Goal: Task Accomplishment & Management: Manage account settings

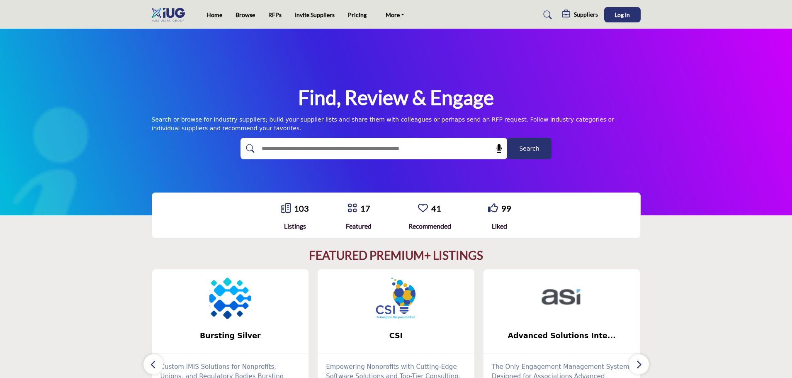
click at [85, 138] on div "Find, Review & Engage Search or browse for industry suppliers; build your suppl…" at bounding box center [396, 122] width 792 height 187
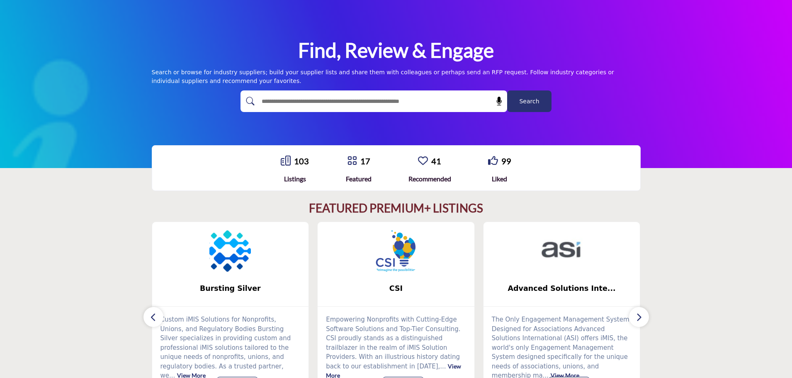
scroll to position [166, 0]
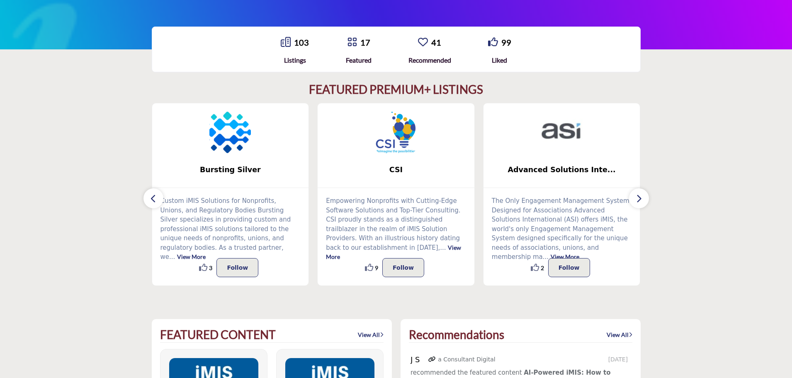
click at [156, 197] on icon "button" at bounding box center [153, 198] width 7 height 10
click at [639, 199] on icon "button" at bounding box center [639, 198] width 7 height 10
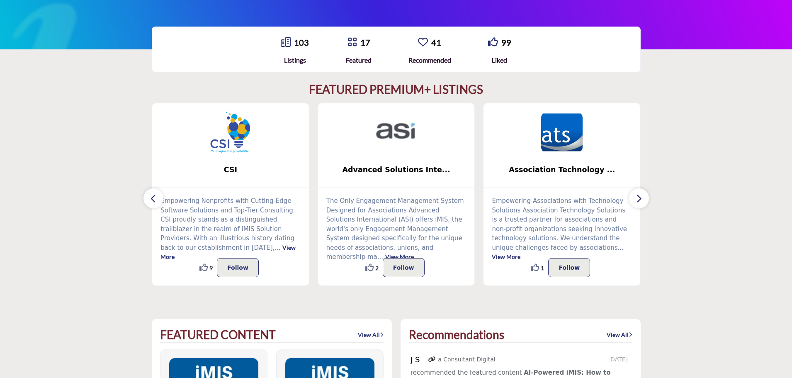
click at [639, 199] on icon "button" at bounding box center [639, 198] width 7 height 10
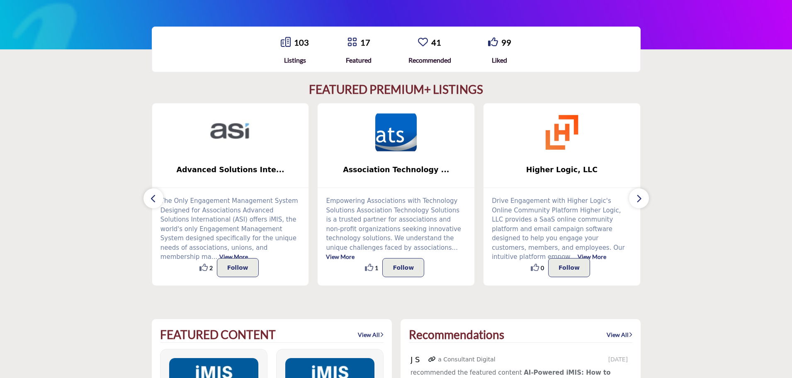
click at [639, 200] on icon "button" at bounding box center [639, 198] width 7 height 10
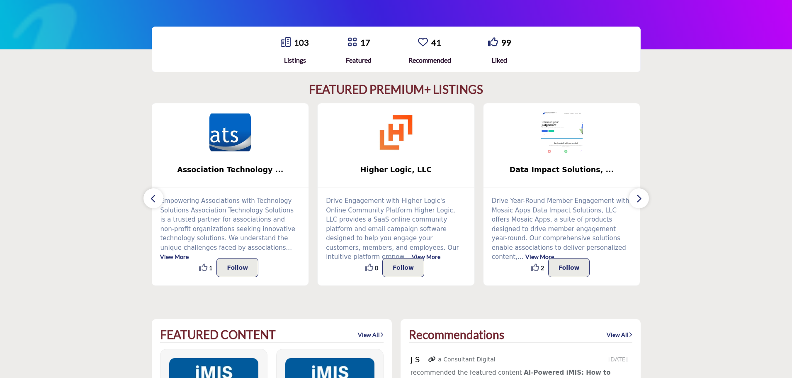
click at [639, 200] on icon "button" at bounding box center [639, 198] width 7 height 10
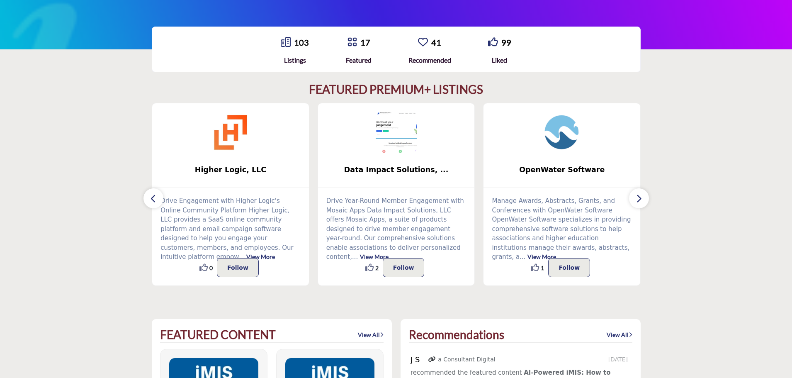
click at [639, 200] on icon "button" at bounding box center [639, 198] width 7 height 10
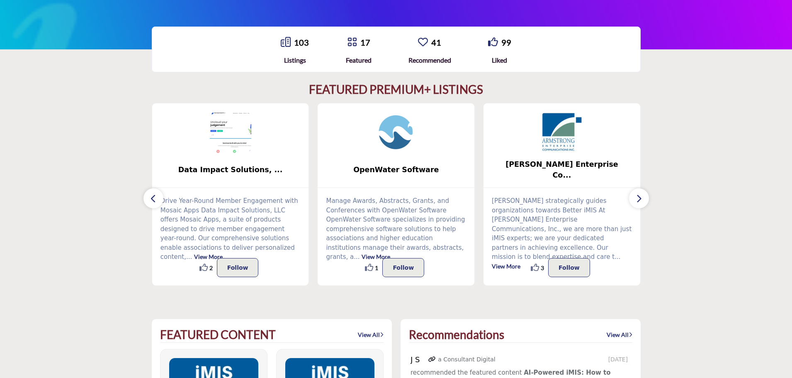
click at [639, 200] on icon "button" at bounding box center [639, 198] width 7 height 10
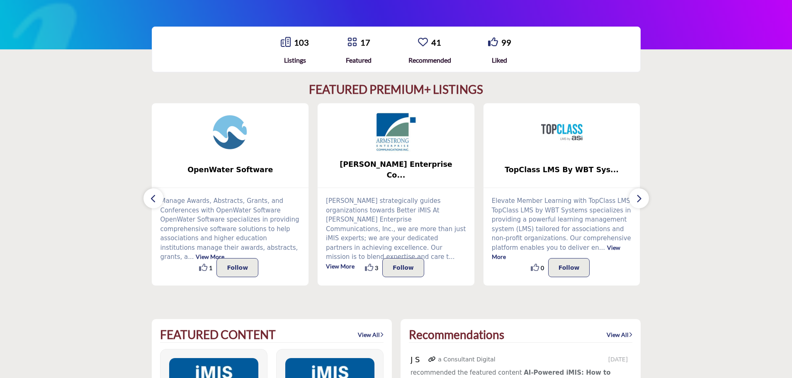
click at [639, 200] on icon "button" at bounding box center [639, 198] width 7 height 10
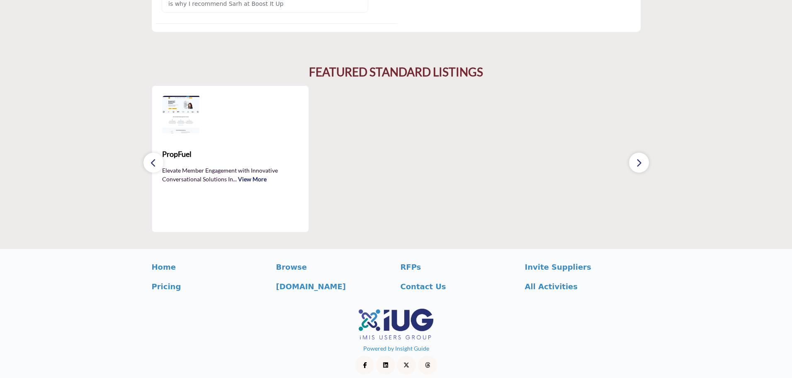
scroll to position [1231, 0]
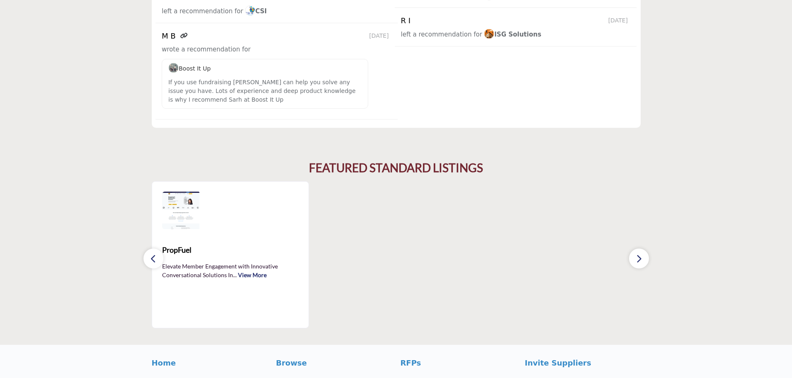
click at [746, 283] on section "FEATURED STANDARD LISTINGS PropFuel" at bounding box center [396, 244] width 792 height 200
click at [751, 178] on section "FEATURED STANDARD LISTINGS PropFuel" at bounding box center [396, 244] width 792 height 200
click at [639, 253] on icon "button" at bounding box center [639, 258] width 7 height 10
click at [152, 253] on icon "button" at bounding box center [153, 258] width 7 height 10
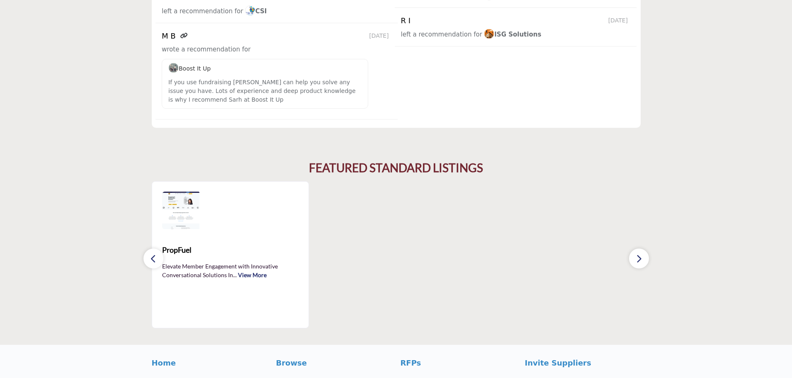
click at [152, 253] on icon "button" at bounding box center [153, 258] width 7 height 10
click at [22, 144] on section "FEATURED STANDARD LISTINGS PropFuel" at bounding box center [396, 244] width 792 height 200
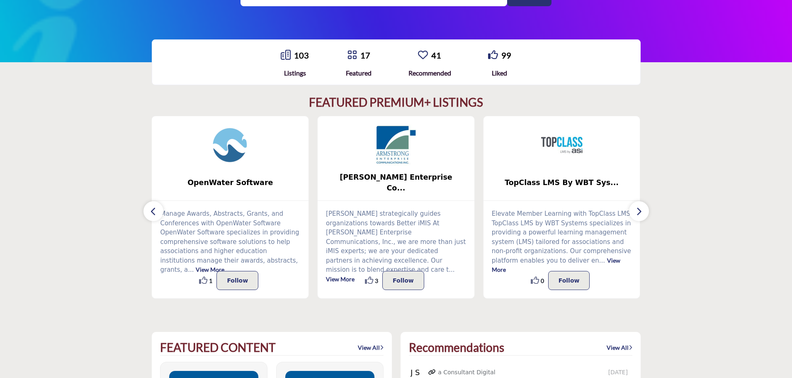
scroll to position [0, 0]
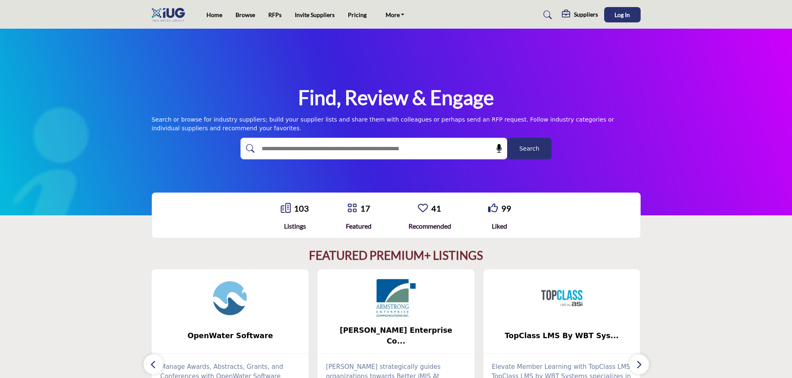
click at [532, 150] on span "Search" at bounding box center [529, 148] width 20 height 9
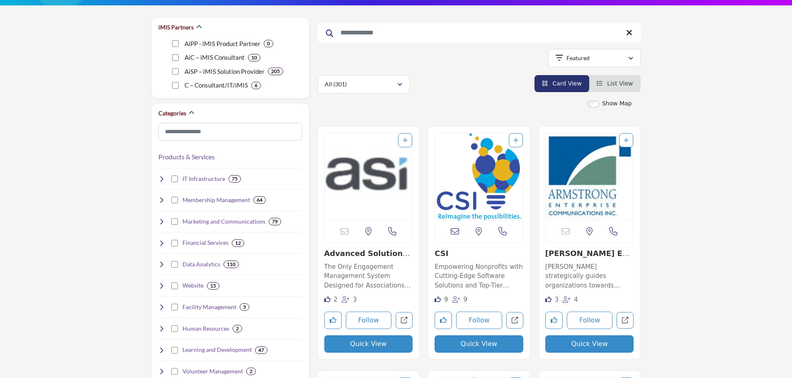
scroll to position [124, 0]
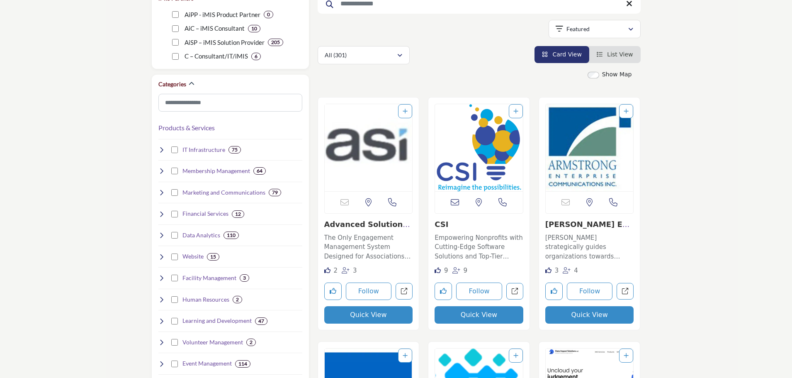
click at [553, 154] on img "Open Listing in new tab" at bounding box center [590, 147] width 88 height 87
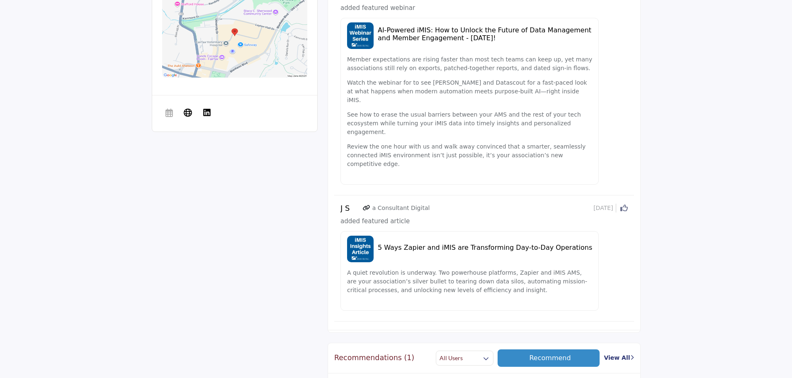
scroll to position [415, 0]
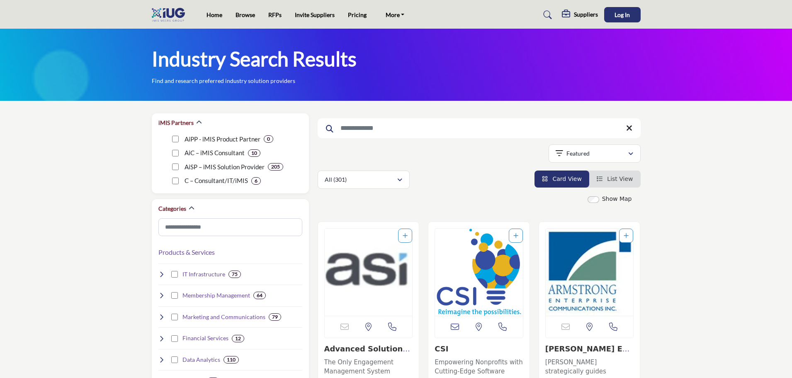
click at [395, 132] on input "Search Keyword" at bounding box center [479, 128] width 323 height 20
type input "*******"
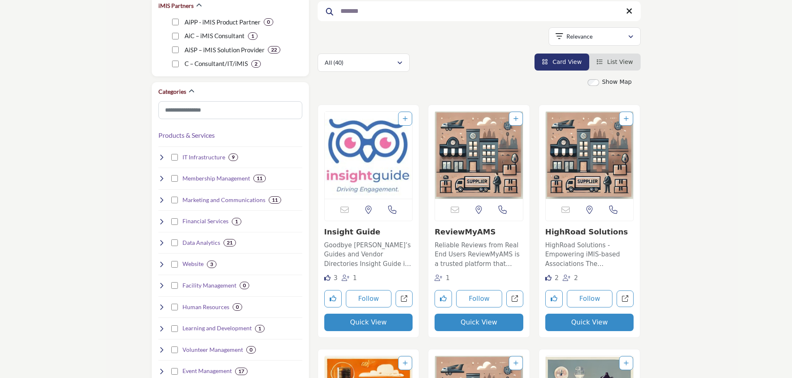
scroll to position [124, 0]
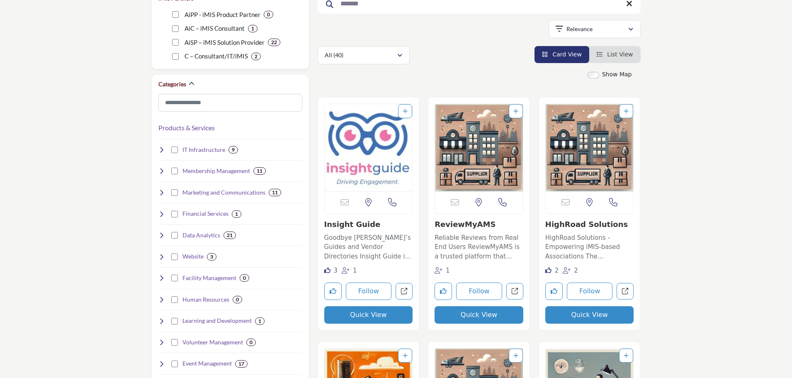
click at [397, 153] on img "Open Listing in new tab" at bounding box center [369, 147] width 88 height 87
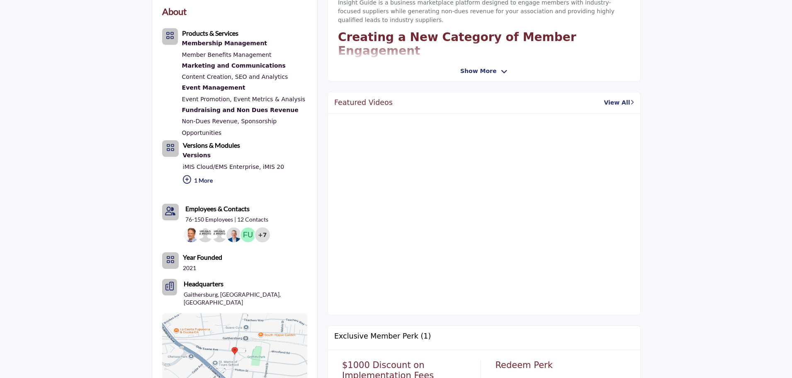
scroll to position [290, 0]
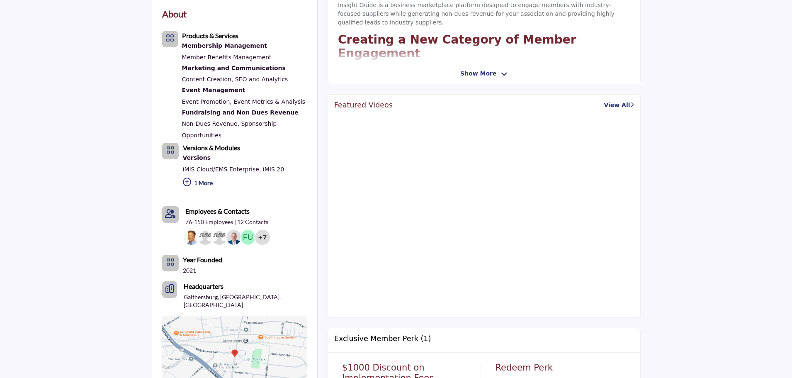
click at [443, 185] on div at bounding box center [484, 214] width 292 height 177
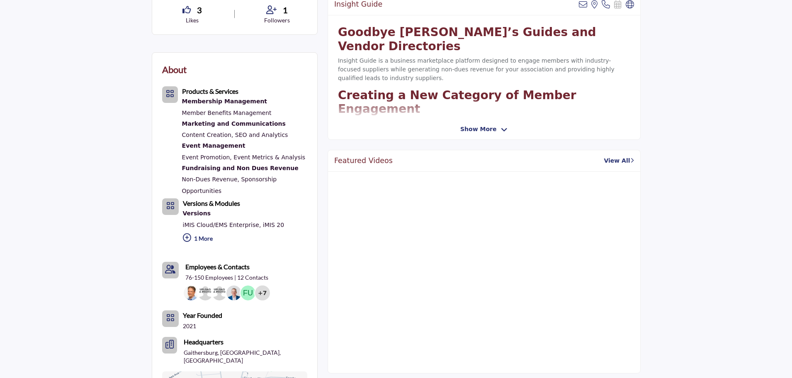
scroll to position [249, 0]
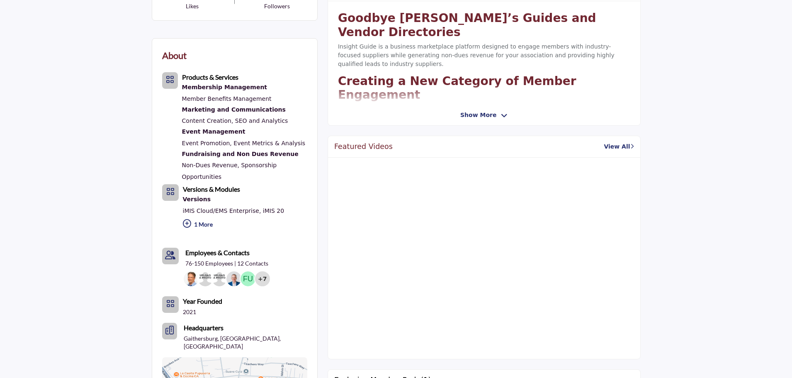
click at [616, 148] on link "View All" at bounding box center [619, 146] width 30 height 9
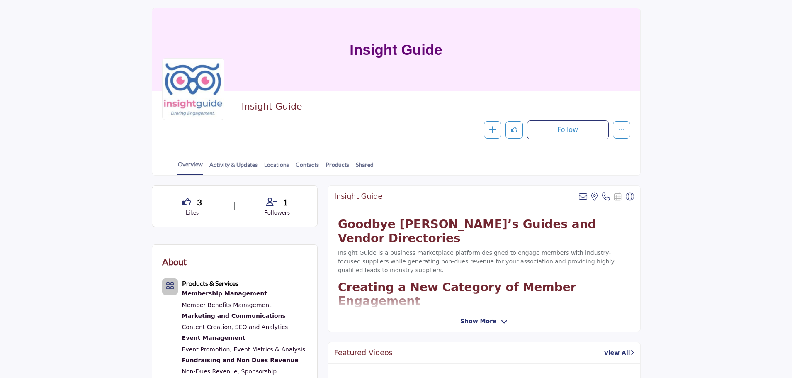
scroll to position [41, 0]
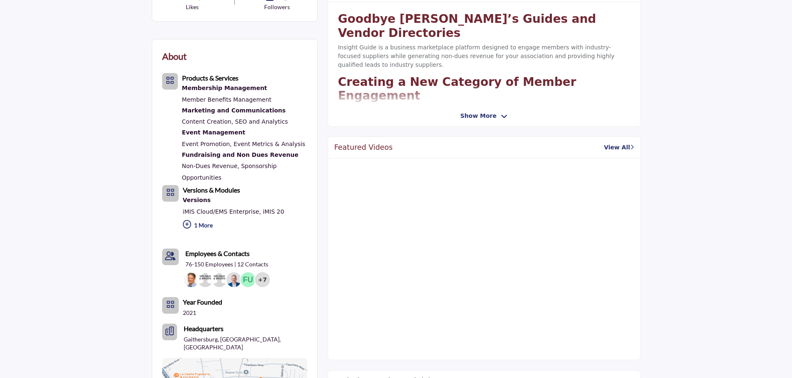
scroll to position [249, 0]
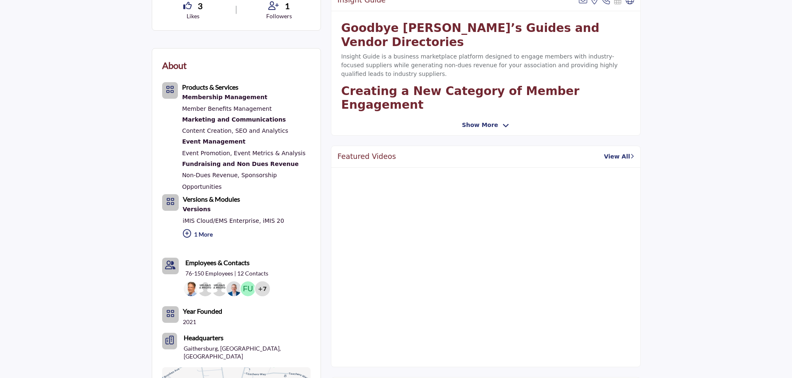
scroll to position [249, 0]
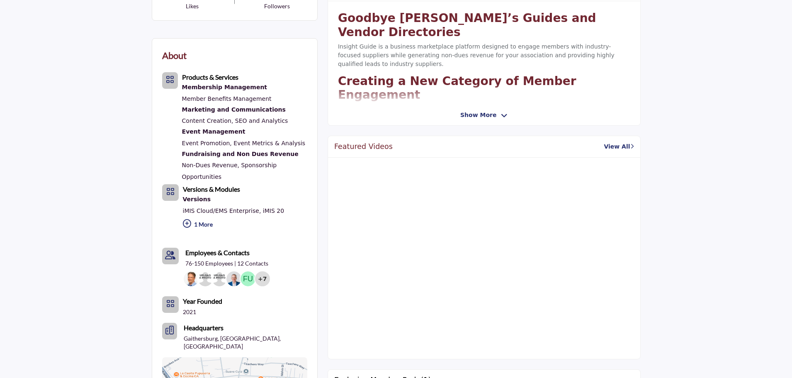
click at [613, 150] on link "View All" at bounding box center [619, 146] width 30 height 9
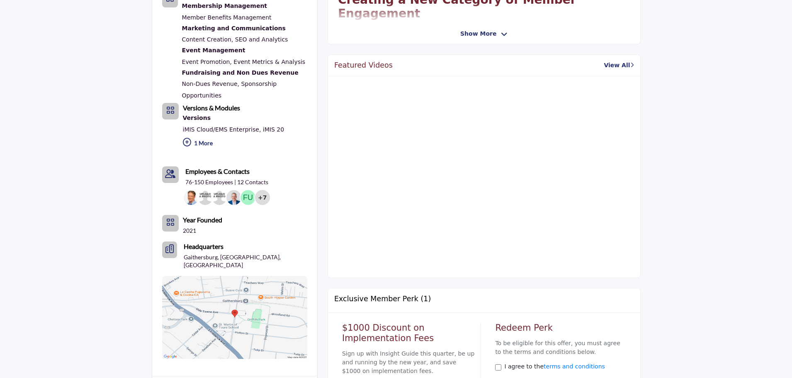
scroll to position [332, 0]
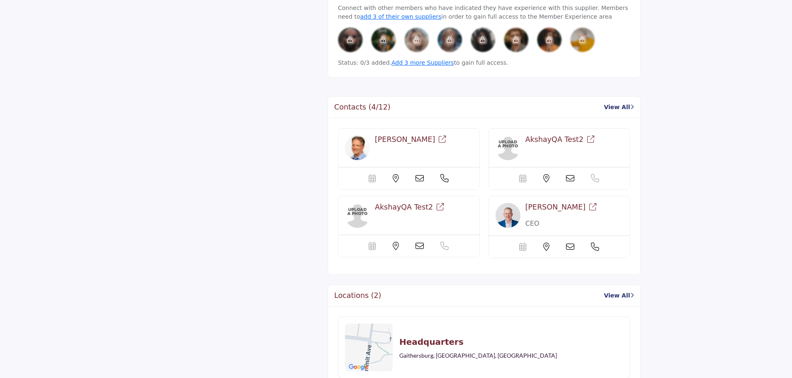
scroll to position [1235, 0]
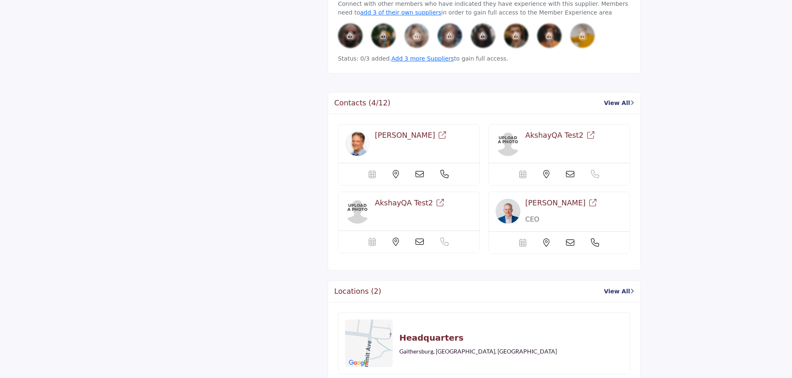
click at [609, 92] on div "Contacts (4/12) View All" at bounding box center [484, 103] width 312 height 22
click at [608, 99] on link "View All" at bounding box center [619, 103] width 30 height 9
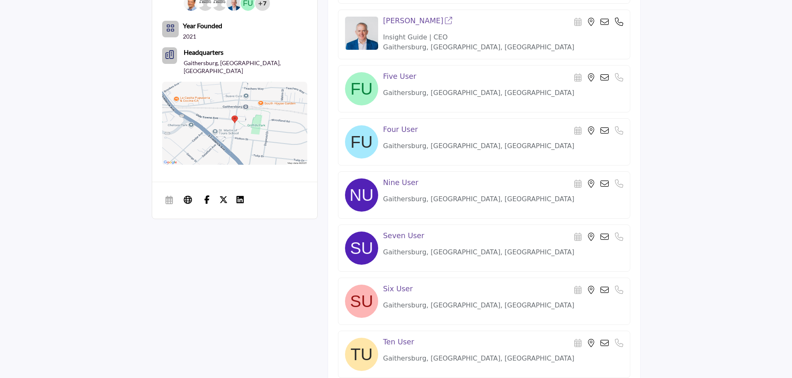
scroll to position [539, 0]
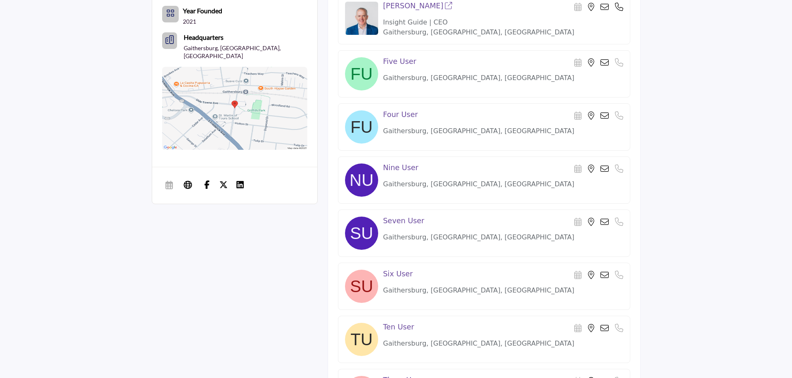
click at [73, 93] on section "3 Like 1 Followers About Products & Services Membership Management Content Crea…" at bounding box center [396, 92] width 792 height 826
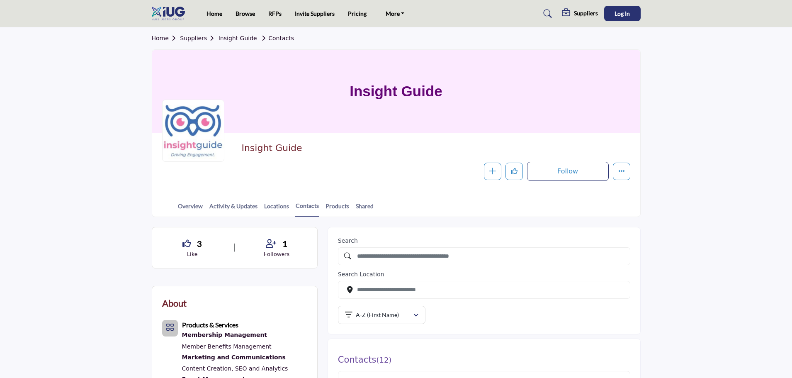
scroll to position [0, 0]
click at [193, 210] on link "Overview" at bounding box center [191, 210] width 26 height 15
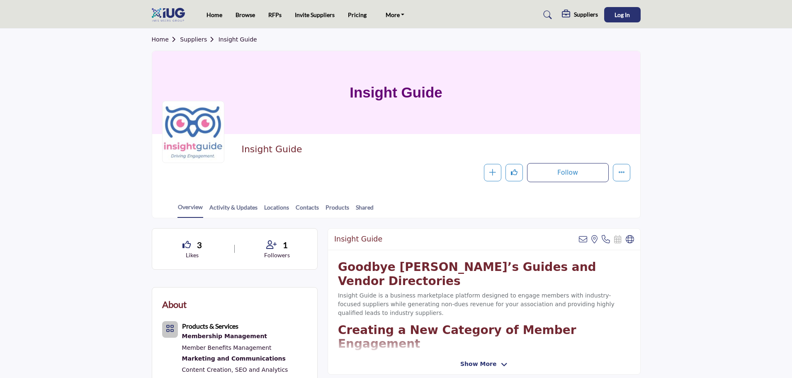
click at [178, 12] on img at bounding box center [170, 15] width 37 height 14
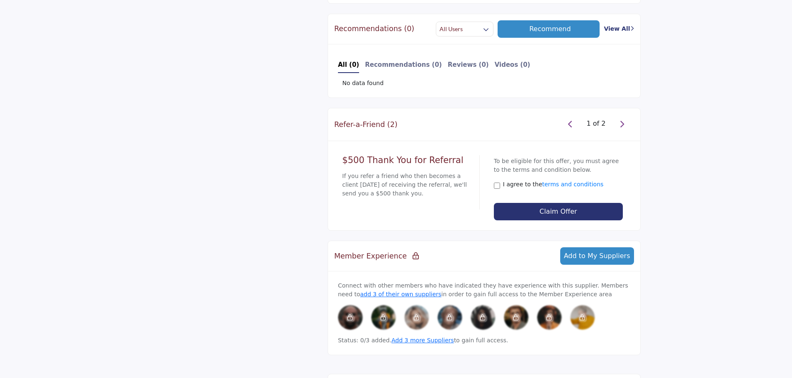
scroll to position [1037, 0]
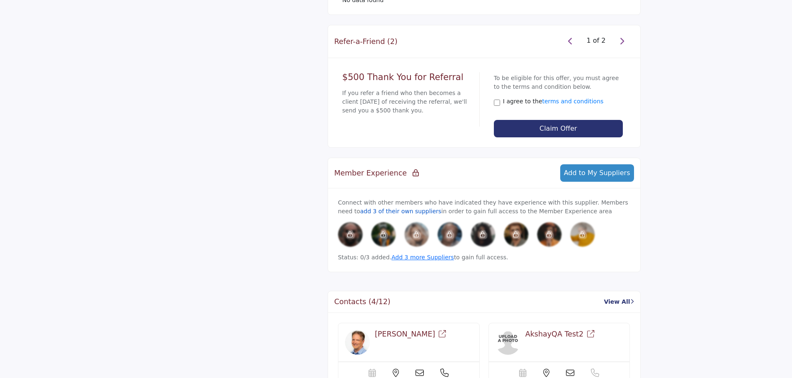
click at [379, 208] on link "add 3 of their own suppliers" at bounding box center [400, 211] width 81 height 7
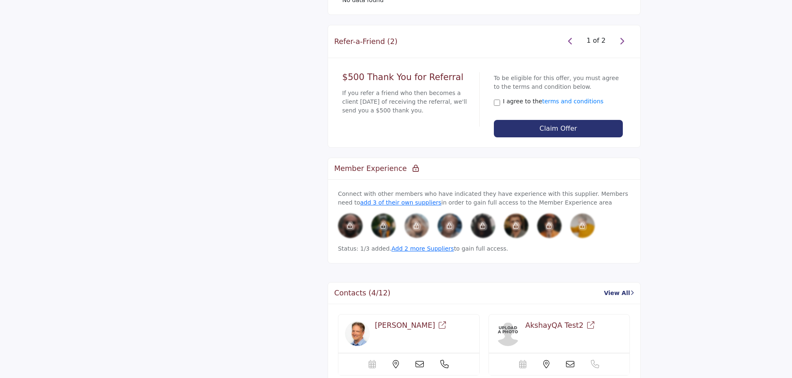
scroll to position [1029, 0]
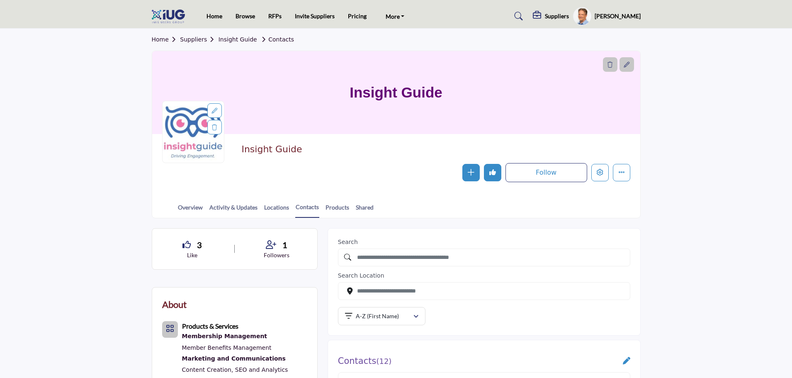
click at [170, 17] on img at bounding box center [170, 17] width 37 height 14
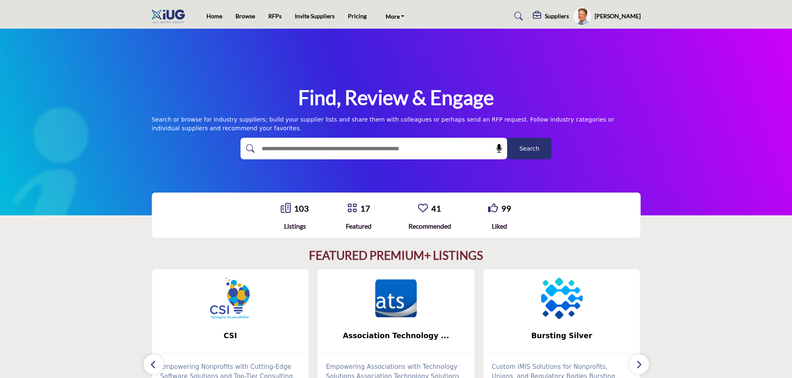
click at [332, 150] on input "text" at bounding box center [356, 148] width 198 height 12
type input "*******"
click at [530, 148] on span "Search" at bounding box center [529, 148] width 20 height 9
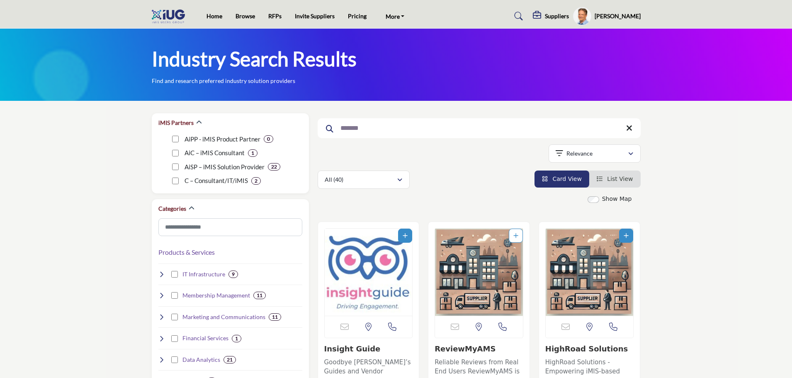
click at [354, 266] on img "Open Listing in new tab" at bounding box center [369, 272] width 88 height 87
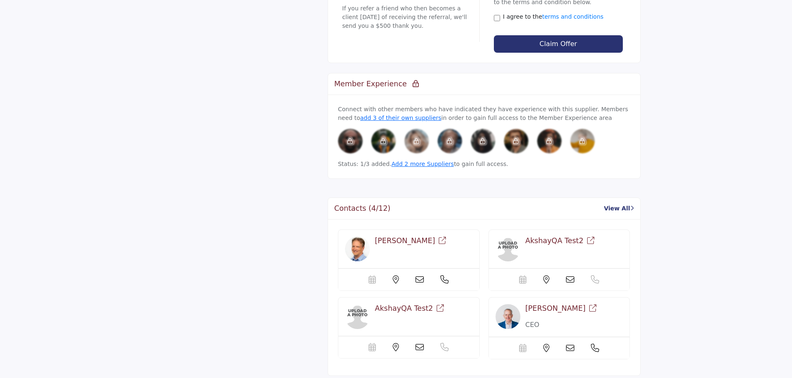
scroll to position [1120, 0]
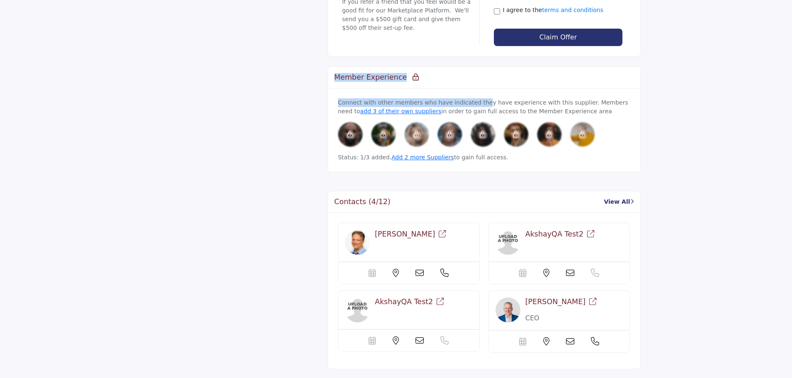
drag, startPoint x: 338, startPoint y: 59, endPoint x: 474, endPoint y: 87, distance: 139.6
click at [474, 87] on div "Member Experience Connect with other members who have indicated they have exper…" at bounding box center [484, 119] width 313 height 106
click at [474, 98] on p "Connect with other members who have indicated they have experience with this su…" at bounding box center [484, 106] width 292 height 17
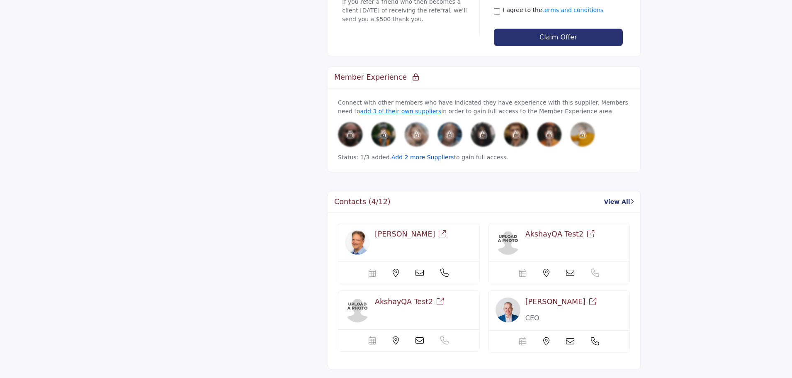
click at [391, 154] on link "Add 2 more Suppliers" at bounding box center [422, 157] width 63 height 7
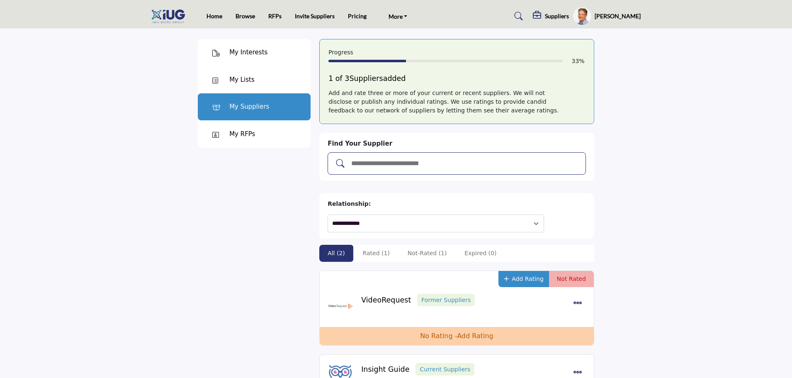
click at [394, 164] on input "Add and rate your suppliers" at bounding box center [465, 163] width 230 height 11
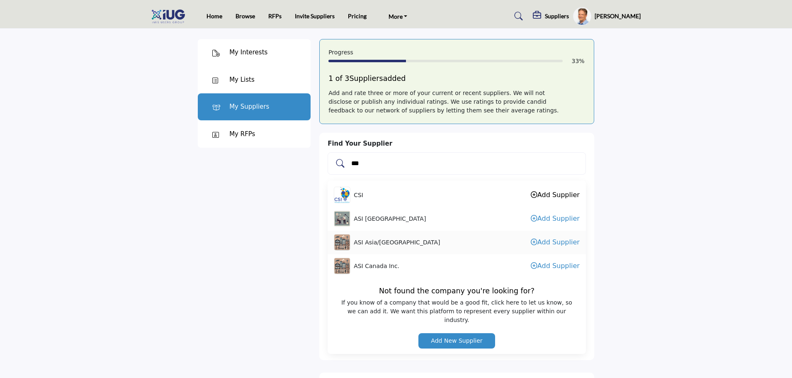
click at [551, 197] on link "Add Supplier" at bounding box center [555, 195] width 49 height 8
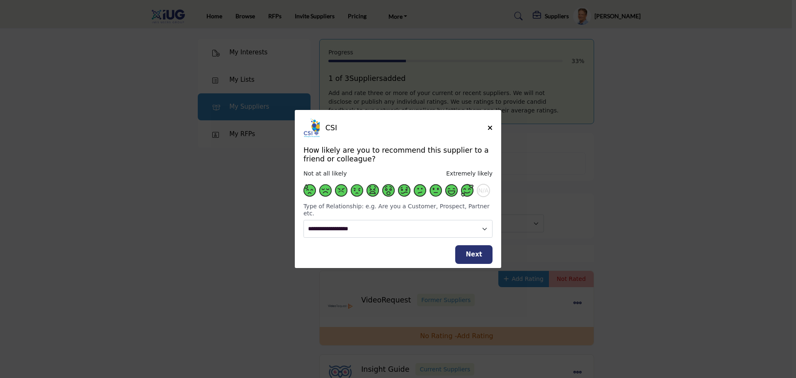
click at [471, 193] on span "Supplier Rating and Recommendation Modal for CSI" at bounding box center [467, 190] width 12 height 12
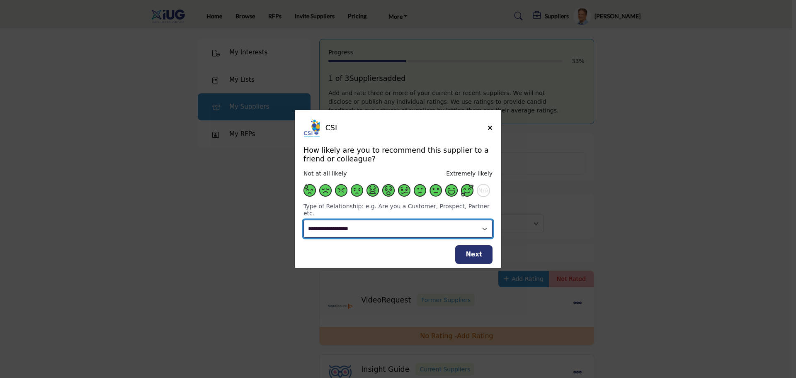
click at [454, 221] on select "**********" at bounding box center [398, 229] width 189 height 18
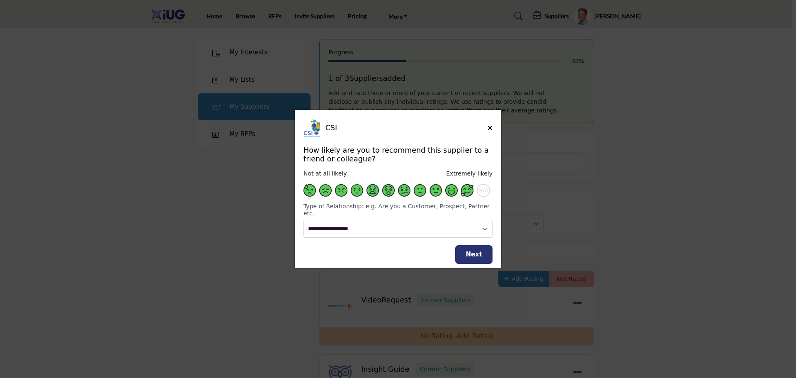
click at [299, 247] on div "CSI How likely are you to recommend this supplier to a friend or colleague? Not…" at bounding box center [398, 181] width 207 height 142
click at [490, 131] on icon "Close" at bounding box center [490, 127] width 5 height 7
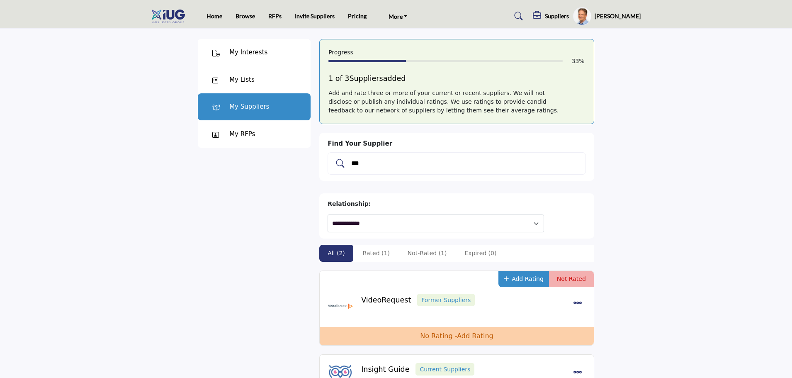
click at [379, 163] on input "***" at bounding box center [465, 163] width 230 height 11
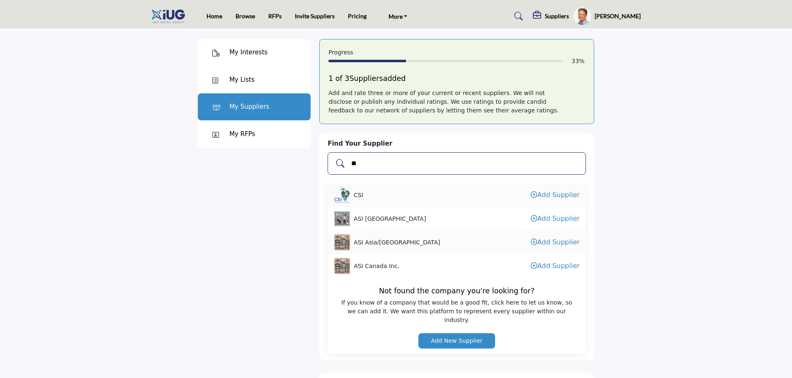
type input "*"
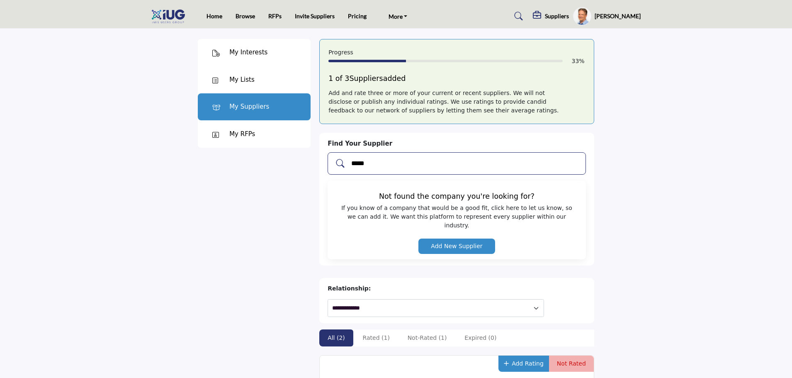
type input "*****"
click at [450, 238] on button "Add New Supplier" at bounding box center [456, 245] width 76 height 15
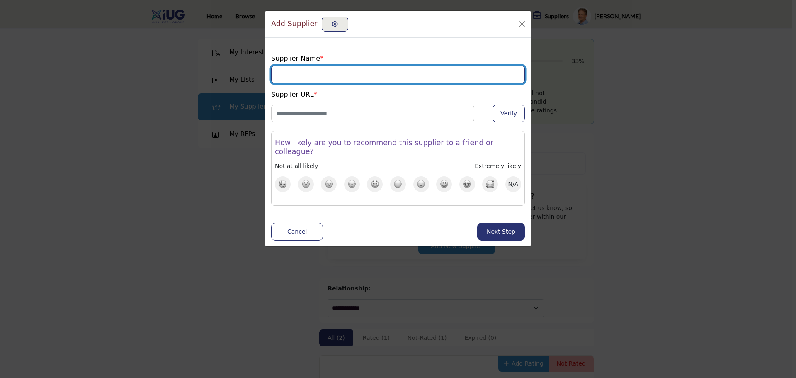
click at [346, 74] on input "Supplier Name" at bounding box center [398, 75] width 254 height 18
type input "******"
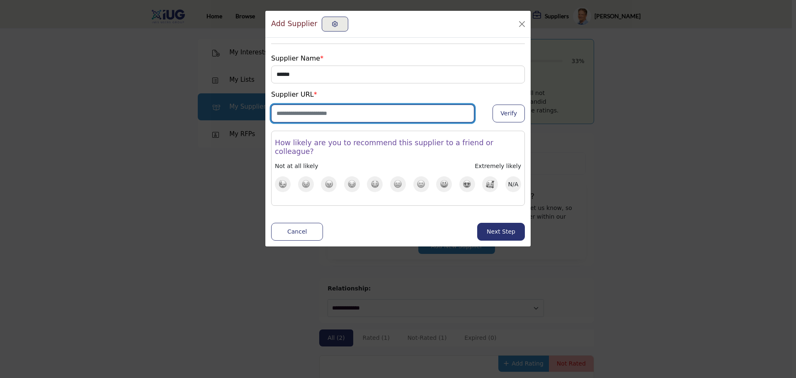
click at [353, 112] on input "Enter Website URL" at bounding box center [372, 114] width 203 height 18
type input "**********"
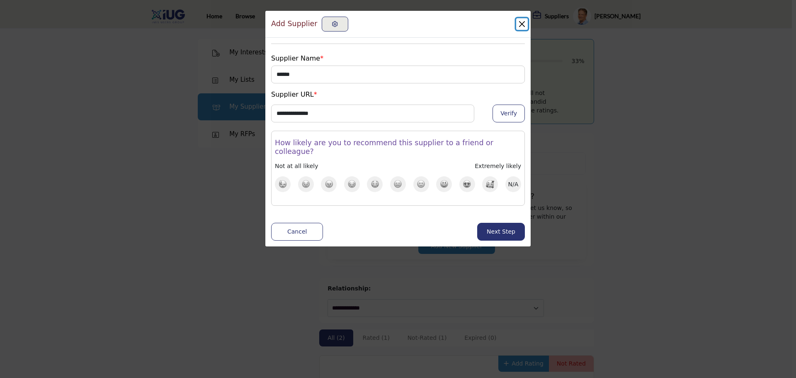
click at [520, 26] on button "Close" at bounding box center [522, 24] width 12 height 12
